Goal: Information Seeking & Learning: Learn about a topic

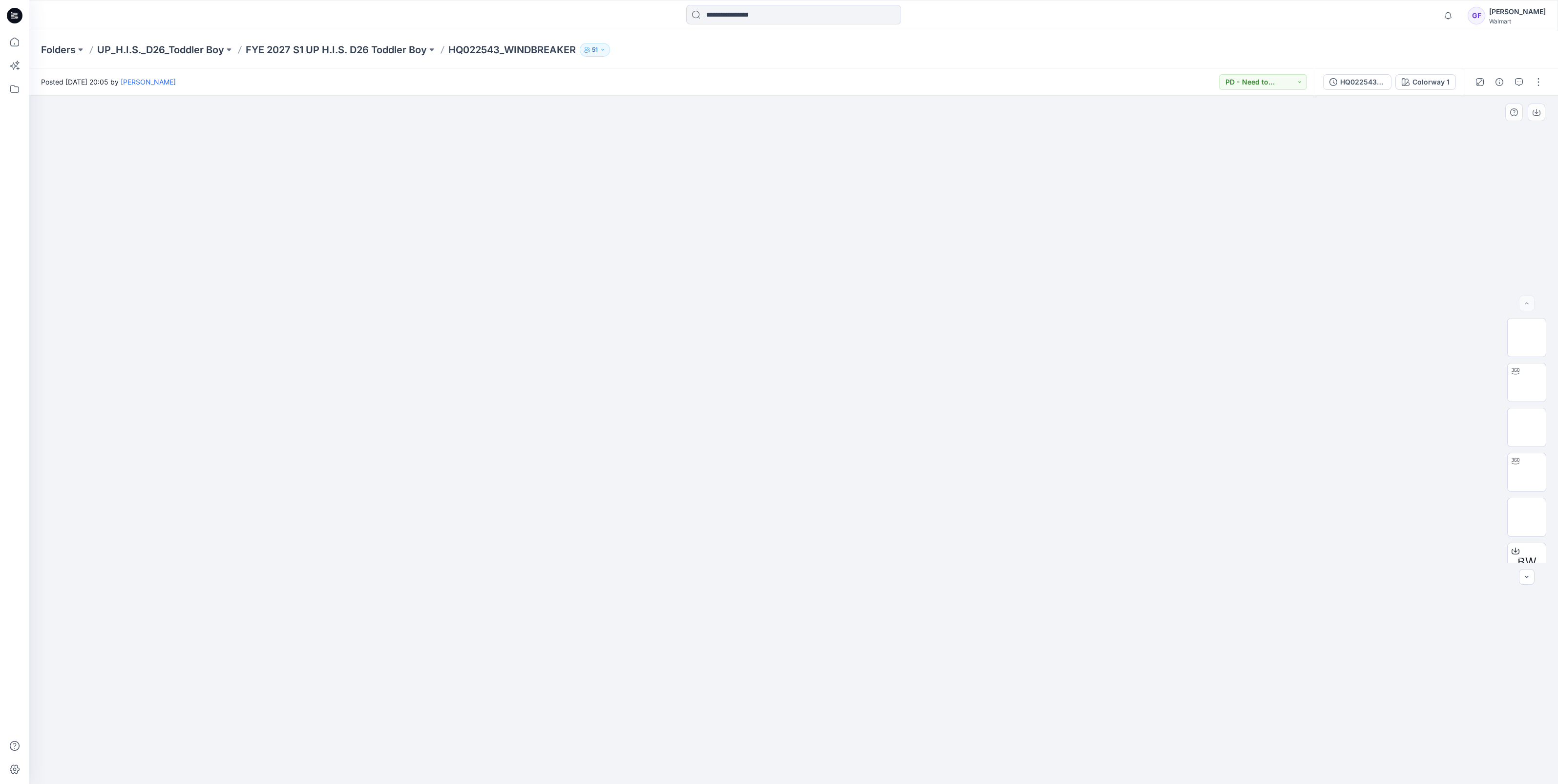
click at [1300, 690] on div at bounding box center [794, 440] width 1529 height 688
click at [291, 52] on p "FYE 2027 S1 UP H.I.S. D26 Toddler Boy" at bounding box center [336, 49] width 181 height 13
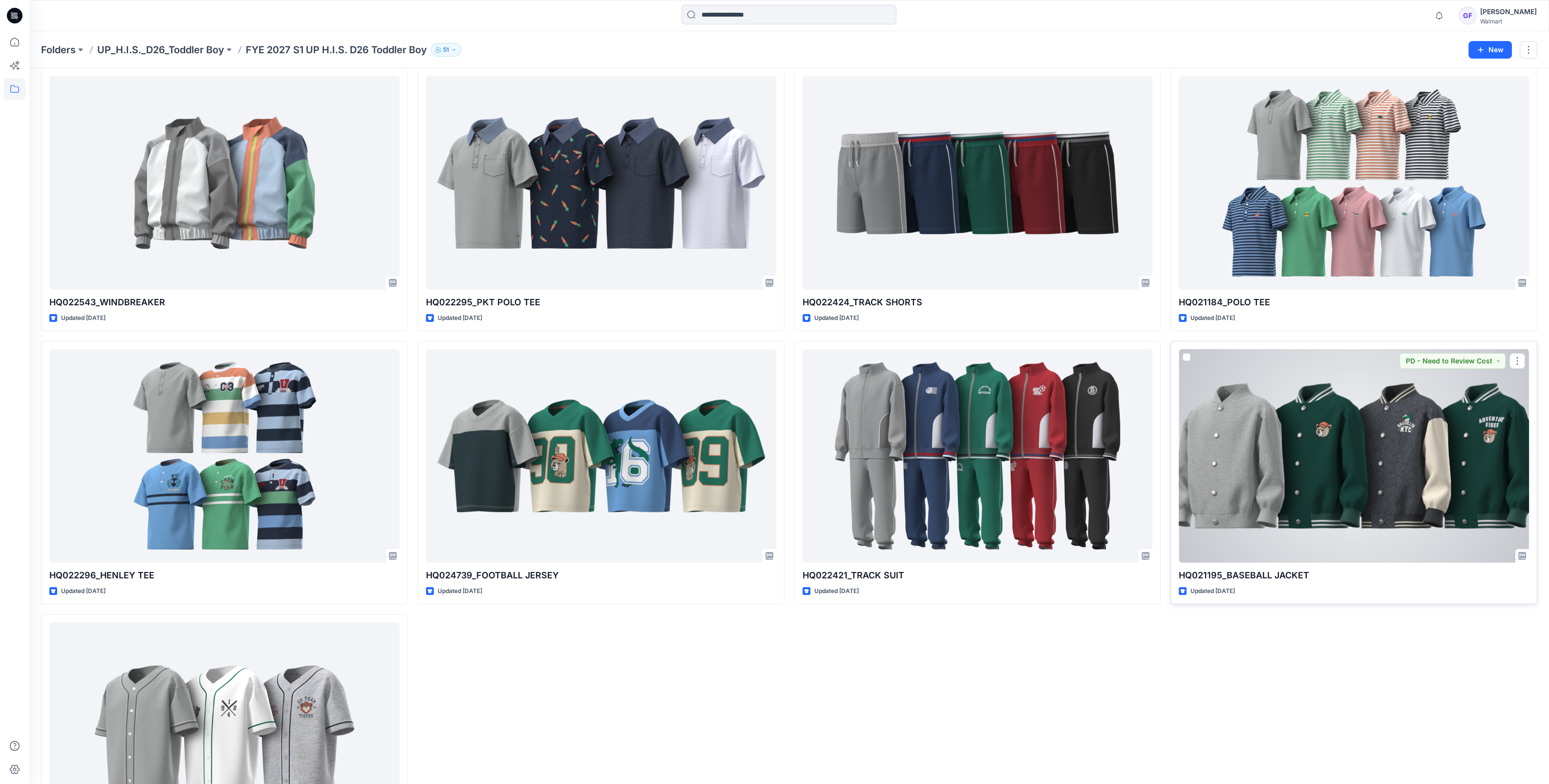
scroll to position [60, 0]
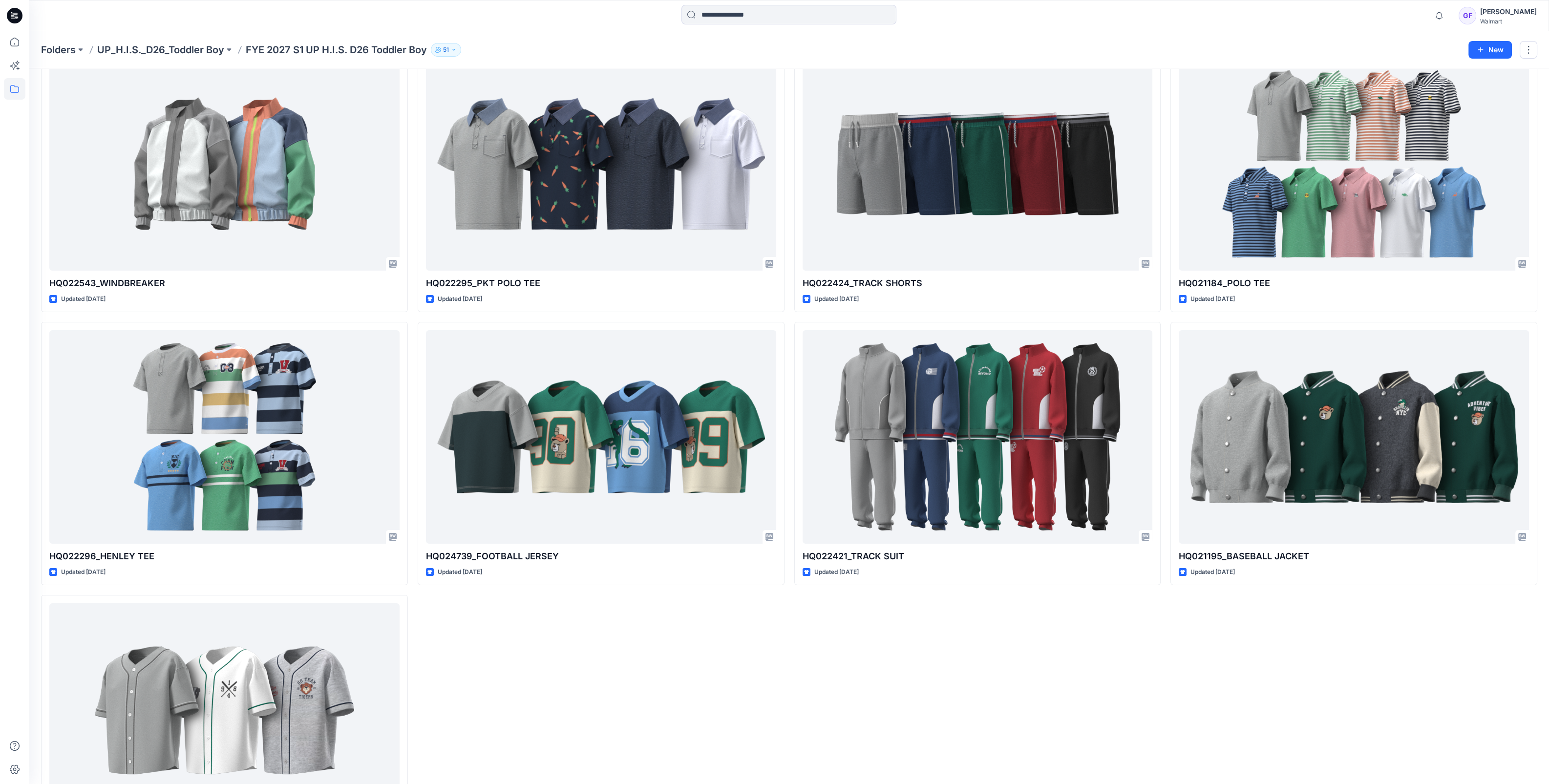
click at [1361, 651] on div "HQ021184_POLO TEE Updated [DATE] HQ021195_BASEBALL JACKET Updated [DATE]" at bounding box center [1353, 454] width 367 height 809
click at [196, 54] on p "UP_H.I.S._D26_Toddler Boy" at bounding box center [161, 49] width 127 height 13
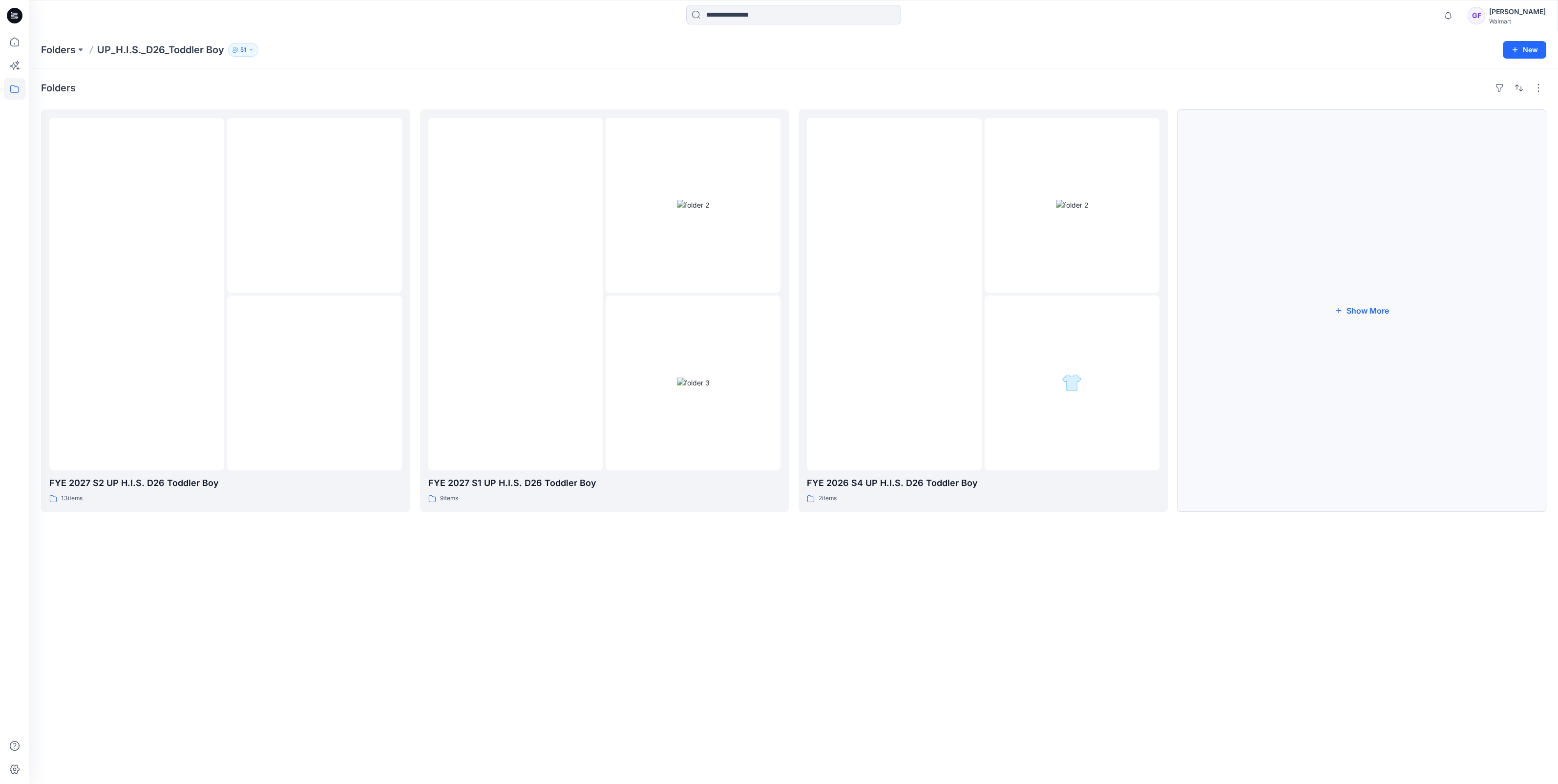
click at [1361, 304] on button "Show More" at bounding box center [1362, 310] width 369 height 402
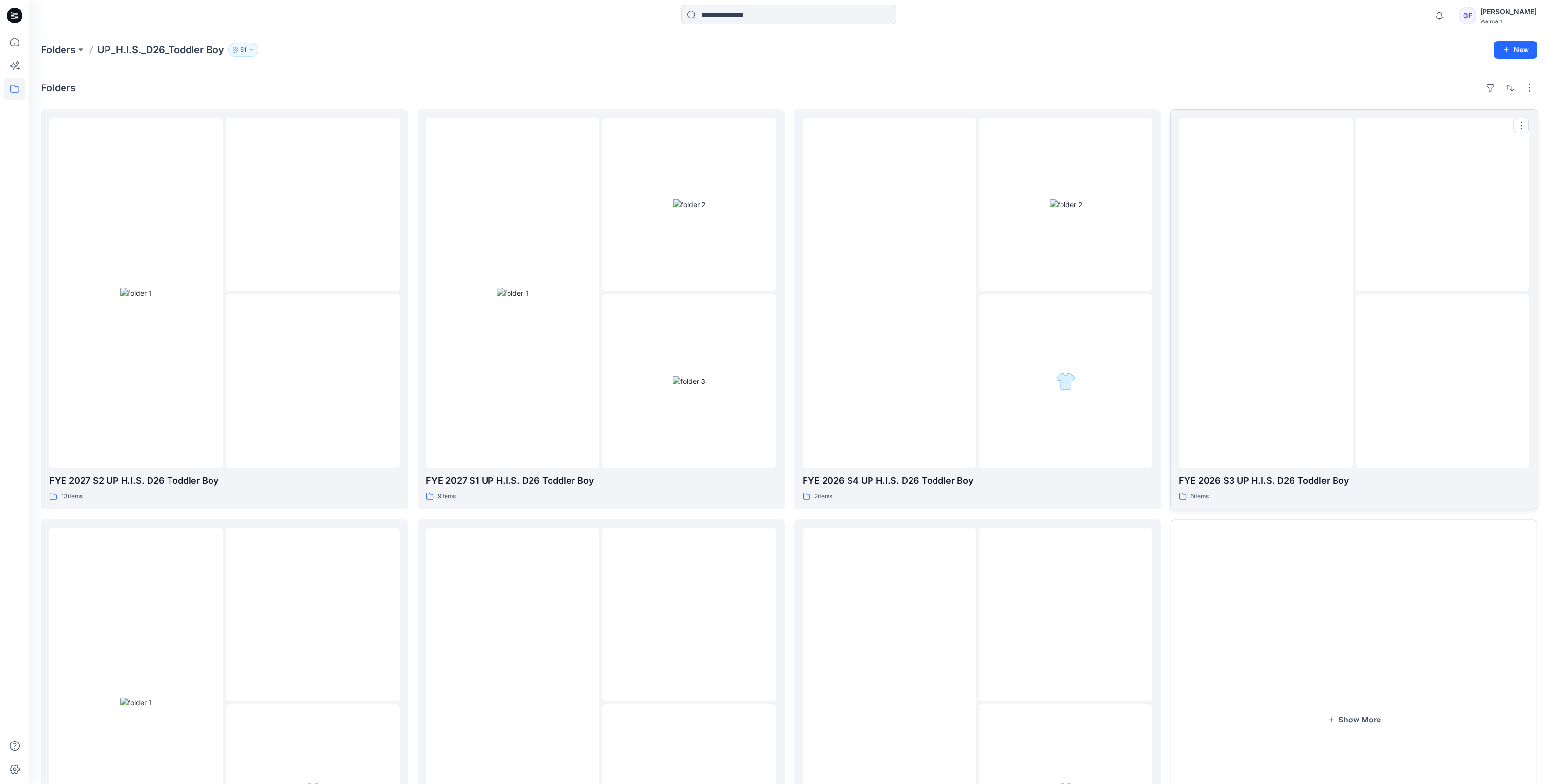
click at [1442, 381] on img at bounding box center [1442, 381] width 0 height 0
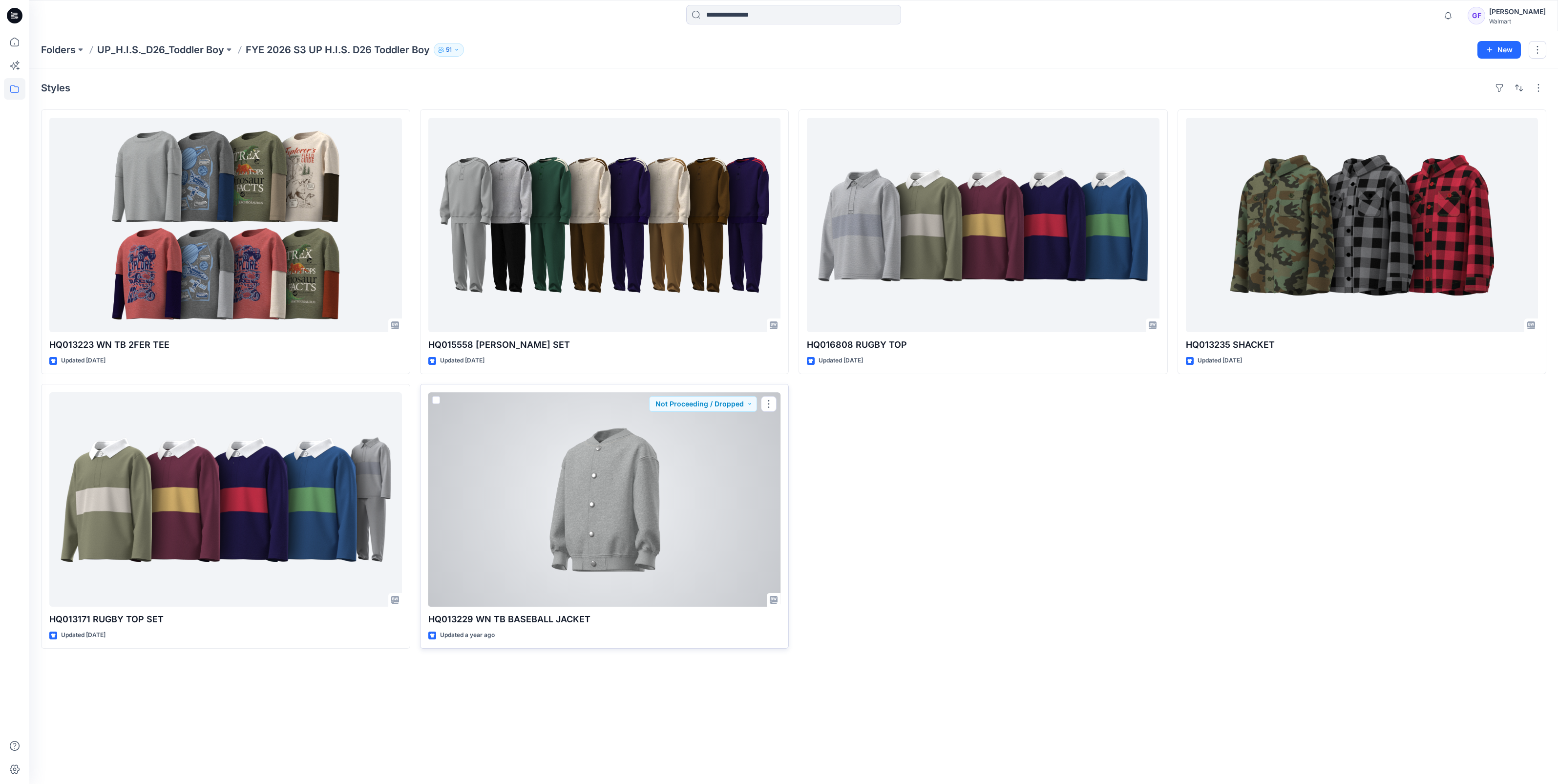
click at [629, 537] on div at bounding box center [604, 499] width 352 height 215
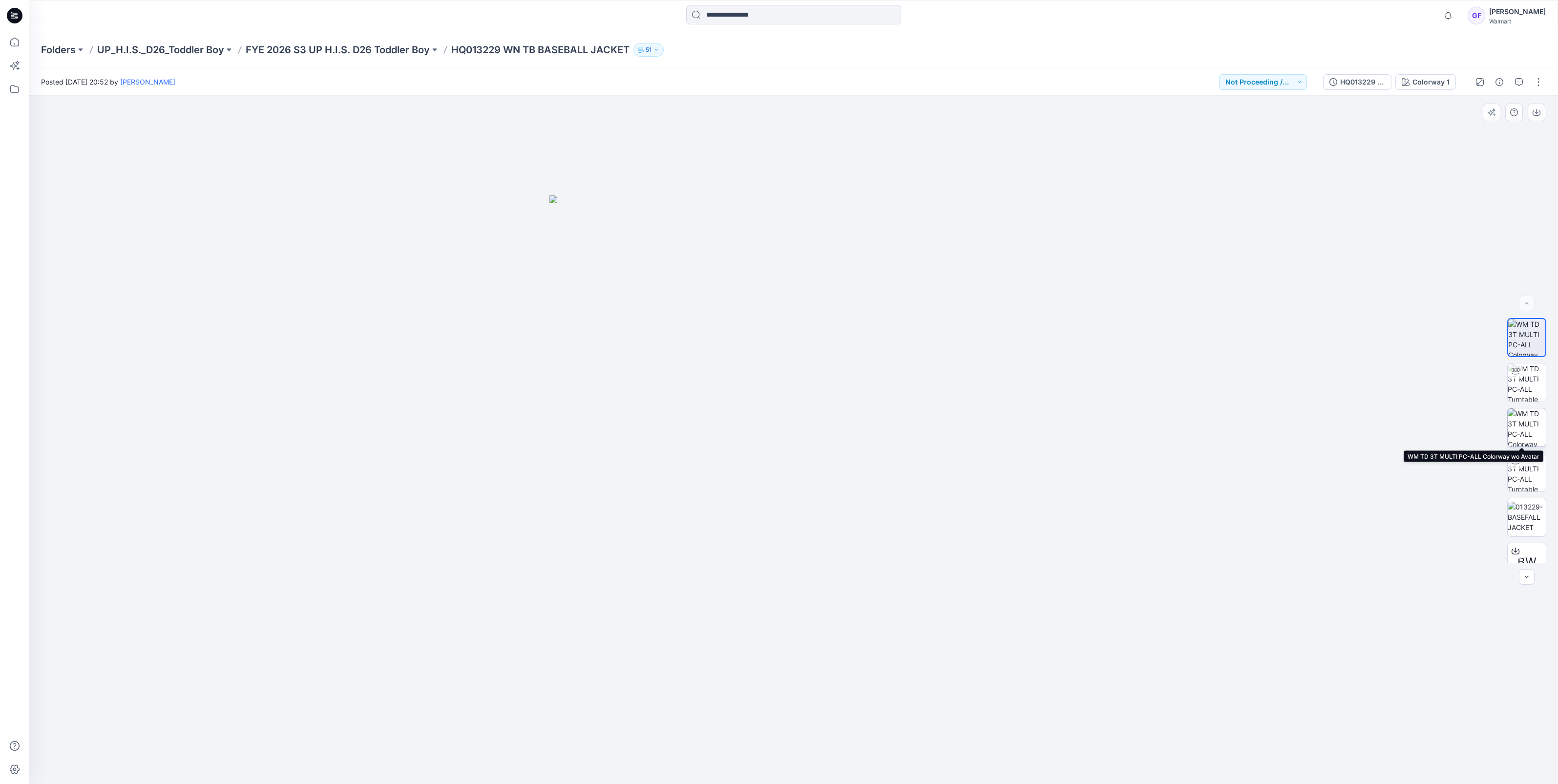
click at [1526, 433] on img at bounding box center [1527, 428] width 38 height 38
click at [1532, 470] on img at bounding box center [1527, 472] width 38 height 38
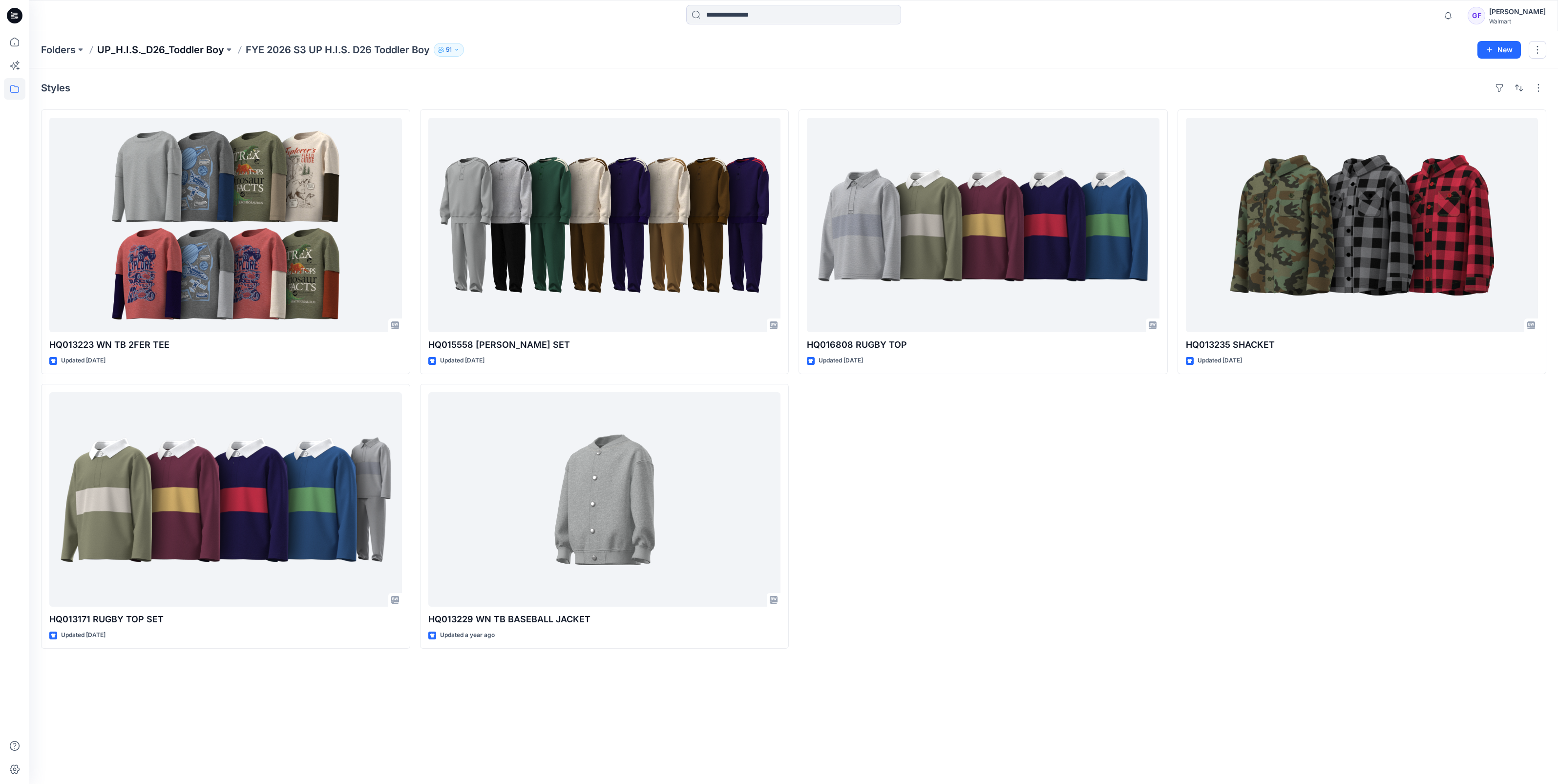
click at [176, 46] on p "UP_H.I.S._D26_Toddler Boy" at bounding box center [161, 49] width 127 height 13
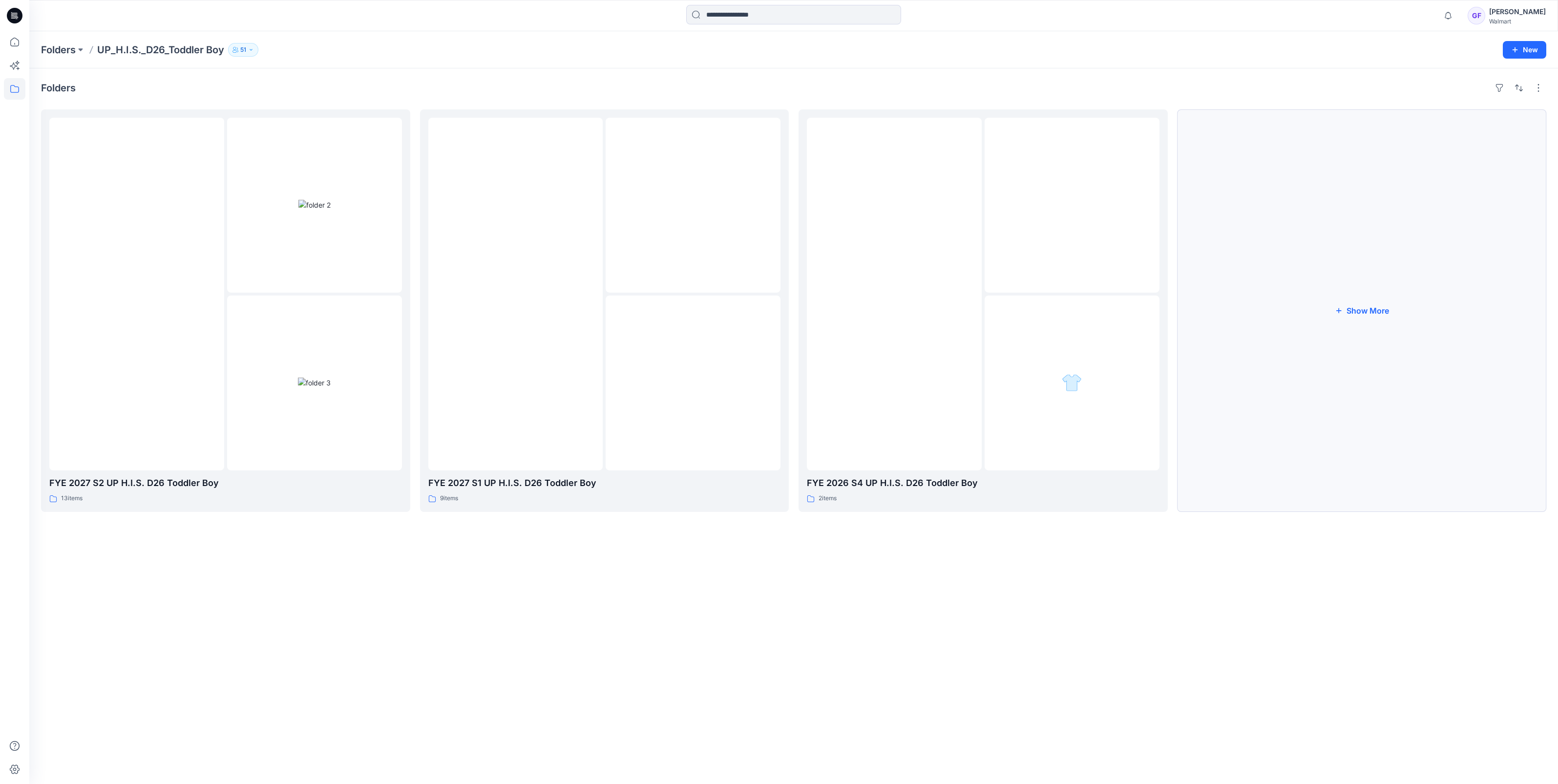
click at [1359, 310] on button "Show More" at bounding box center [1362, 310] width 369 height 402
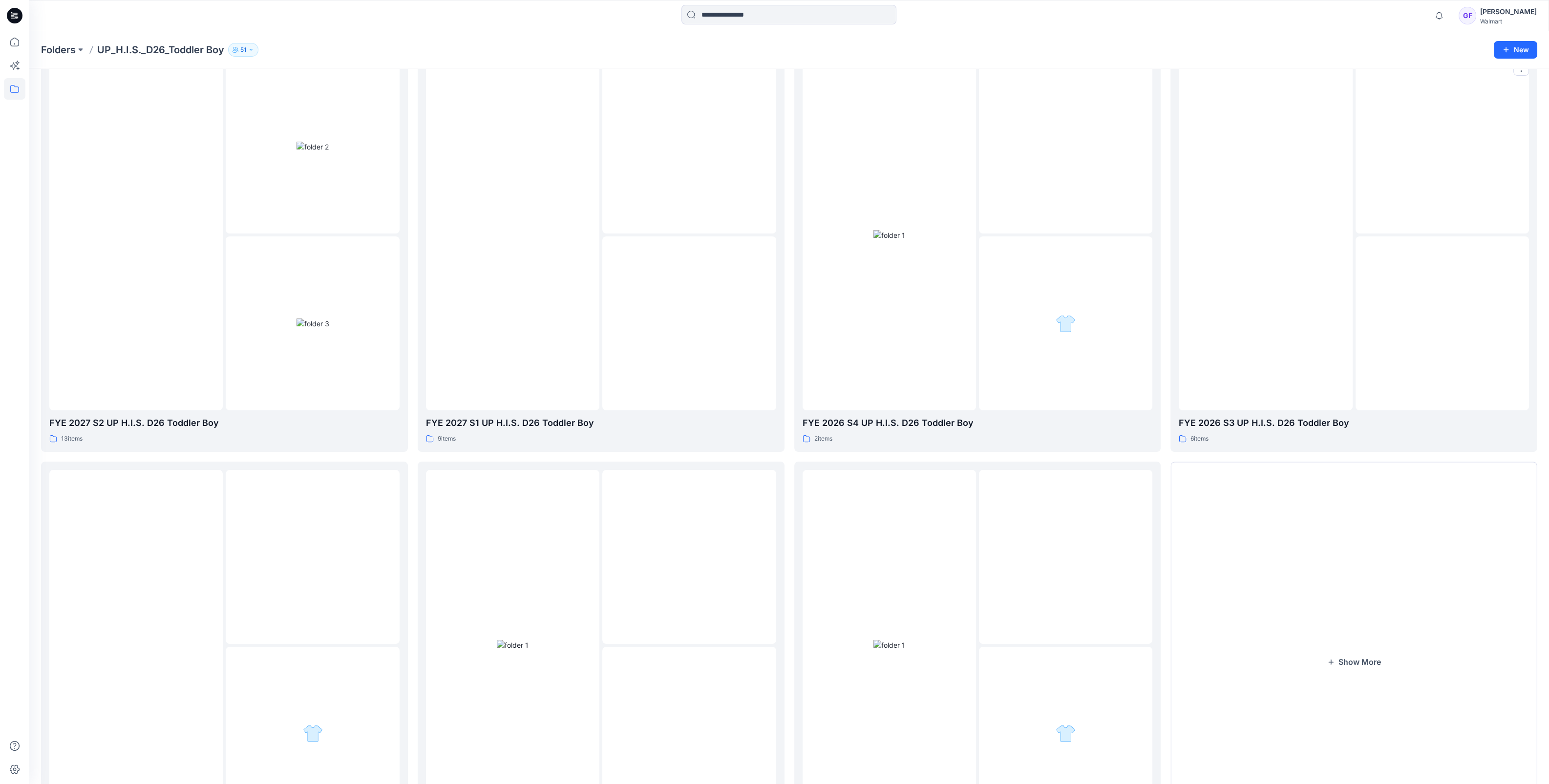
scroll to position [162, 0]
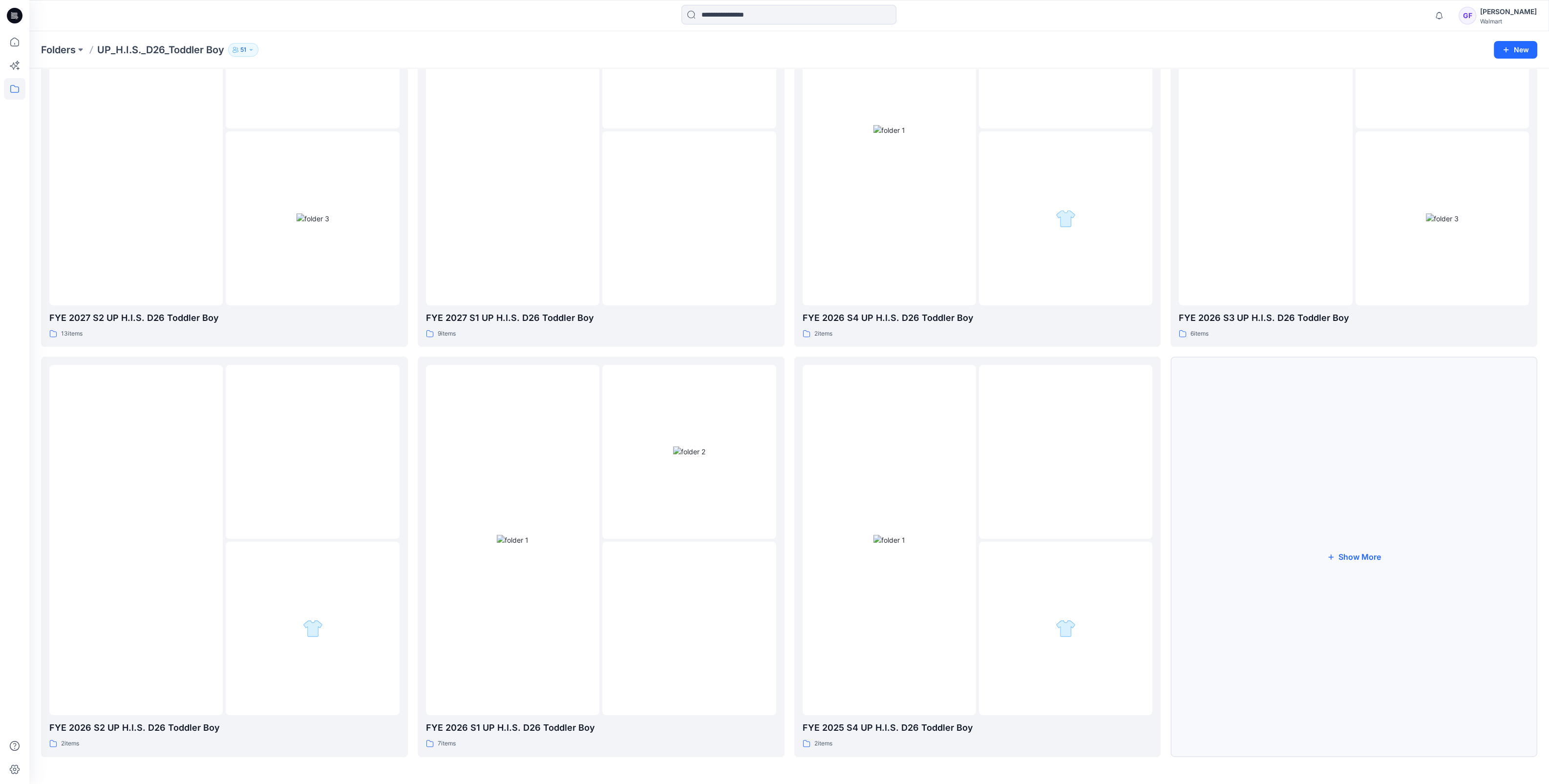
click at [1361, 559] on button "Show More" at bounding box center [1353, 556] width 367 height 400
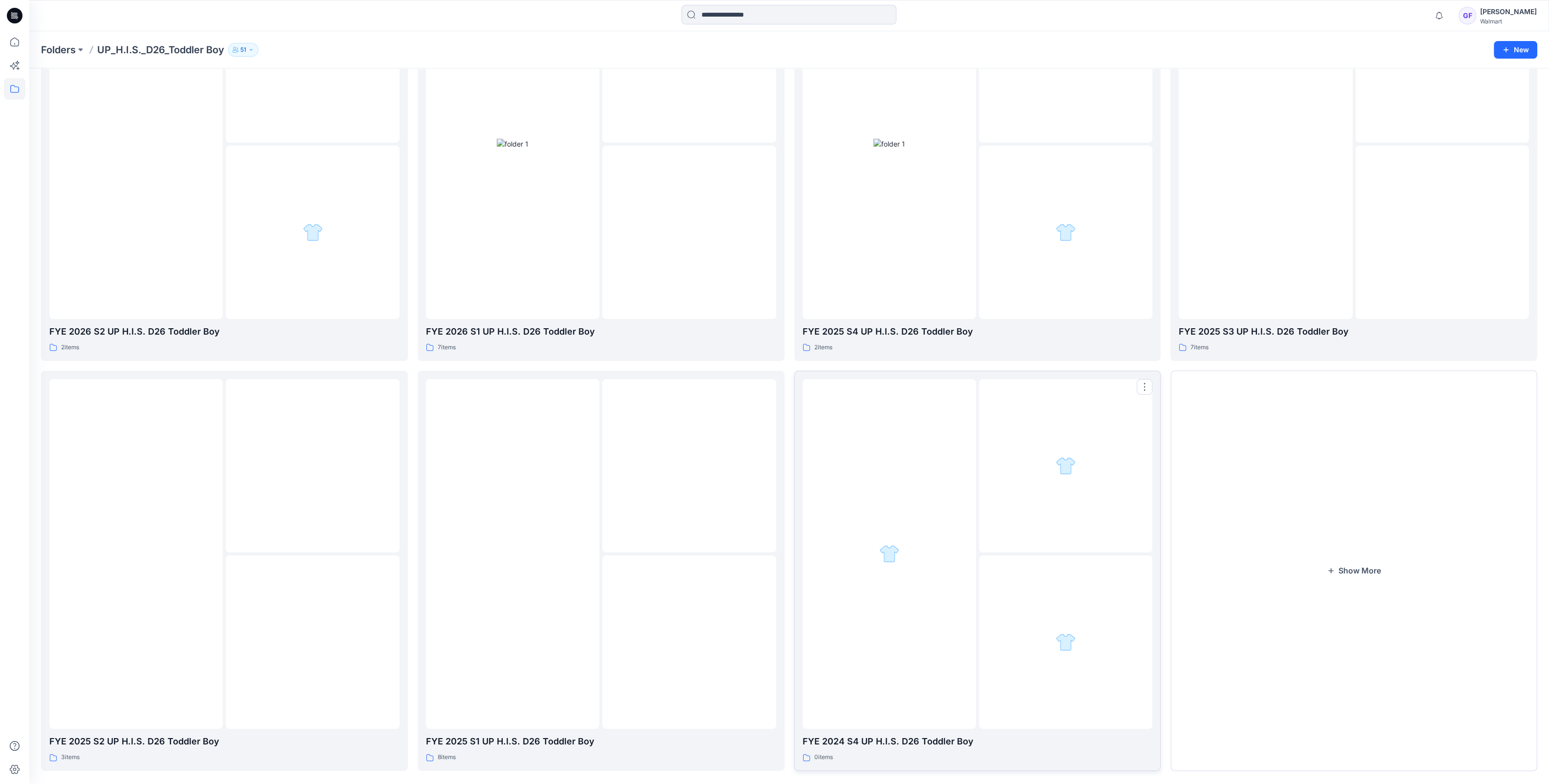
scroll to position [573, 0]
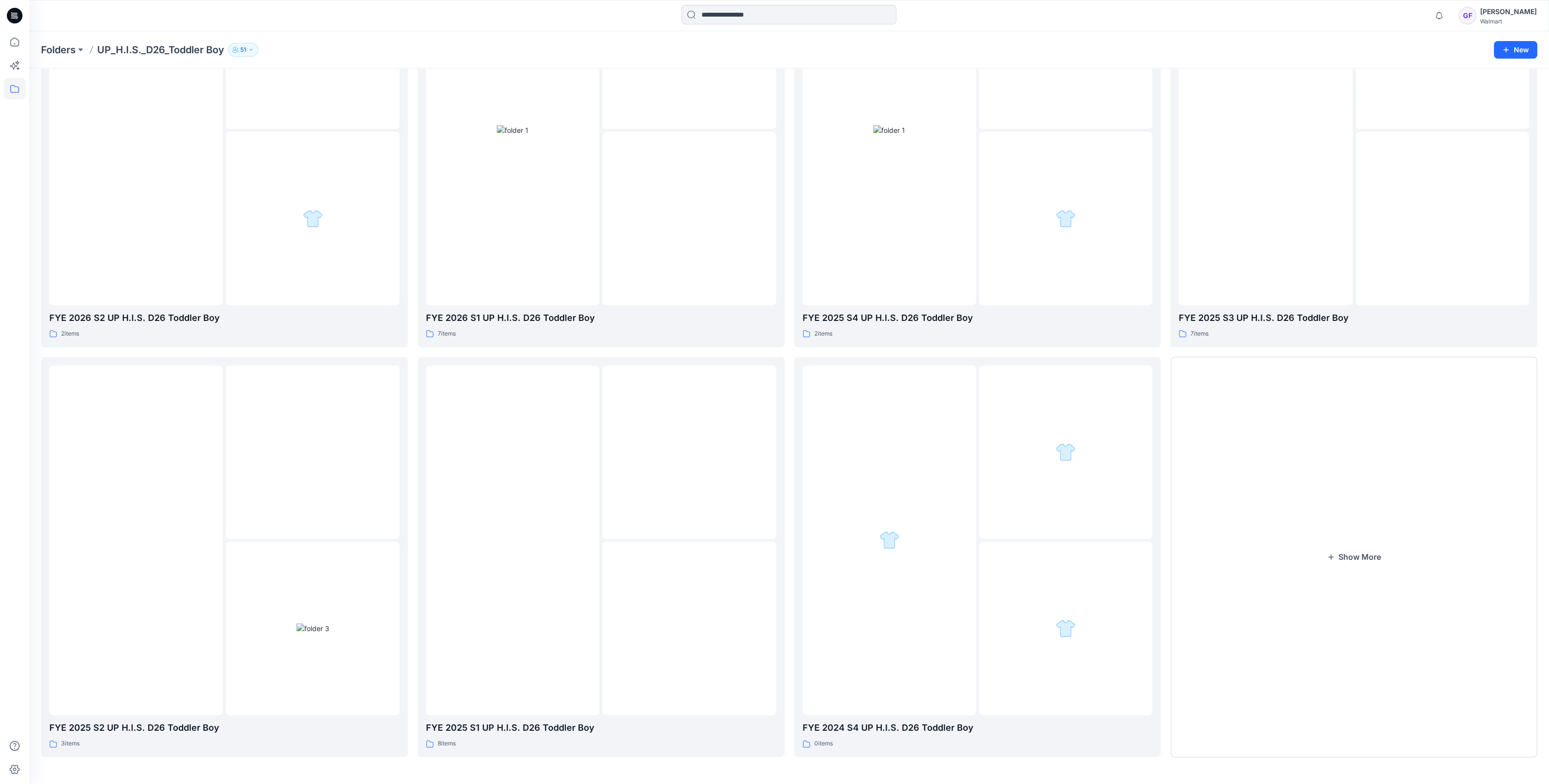
click at [1132, 0] on div "Notifications Your style 1342-770_DENIM SHORT SET is ready 20 hours ago Your st…" at bounding box center [789, 15] width 1520 height 31
